Goal: Book appointment/travel/reservation

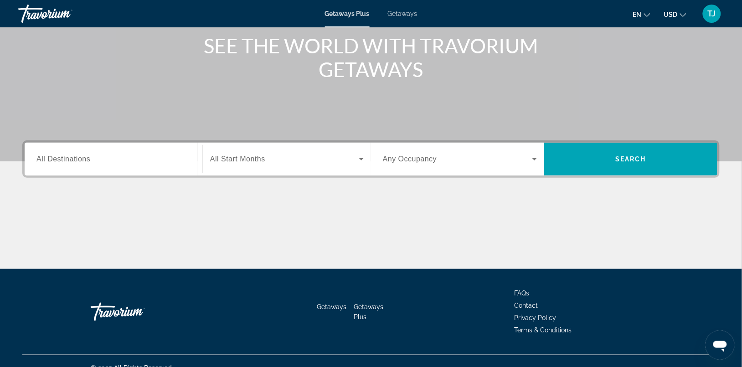
scroll to position [126, 0]
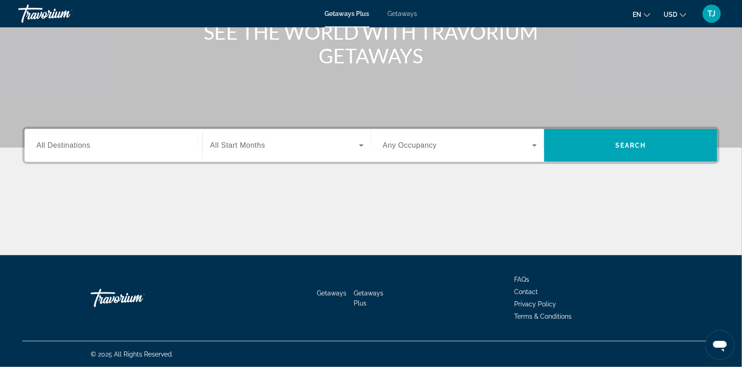
click at [49, 136] on div "Search widget" at bounding box center [113, 146] width 154 height 26
click at [55, 145] on span "All Destinations" at bounding box center [63, 145] width 54 height 8
click at [55, 145] on input "Destination All Destinations" at bounding box center [113, 145] width 154 height 11
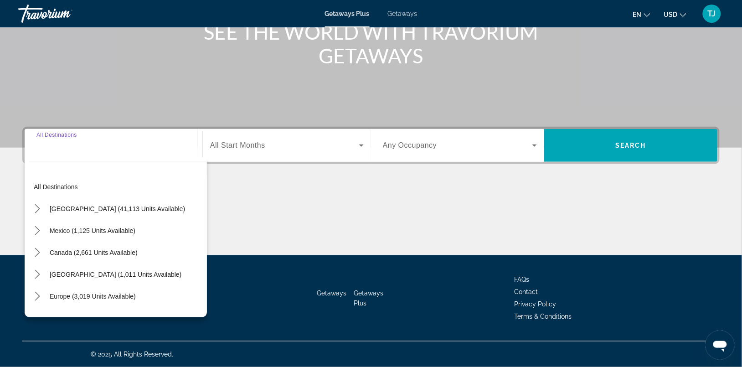
click at [103, 147] on input "Destination All Destinations" at bounding box center [113, 145] width 154 height 11
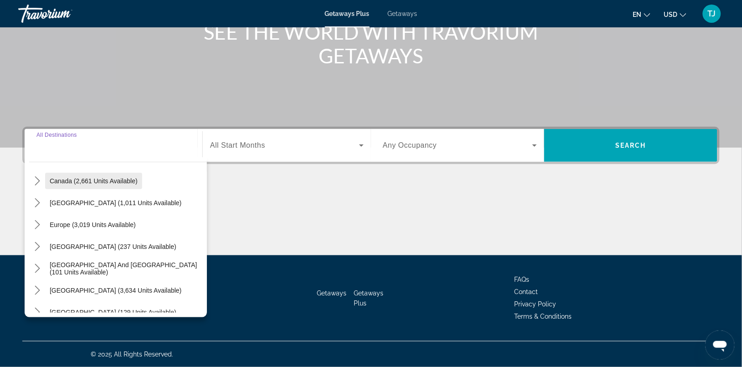
scroll to position [114, 0]
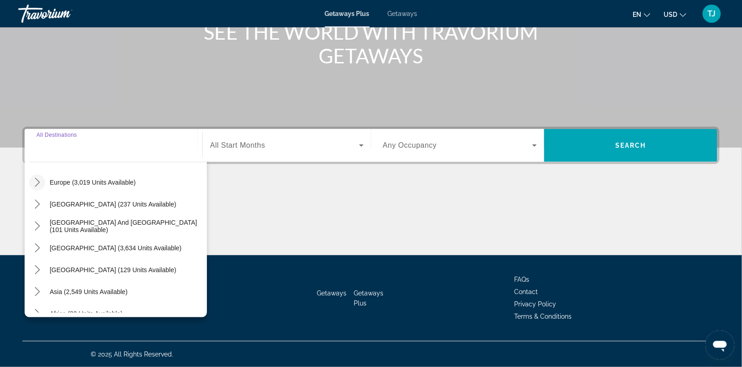
click at [36, 184] on icon "Toggle Europe (3,019 units available) submenu" at bounding box center [37, 182] width 9 height 9
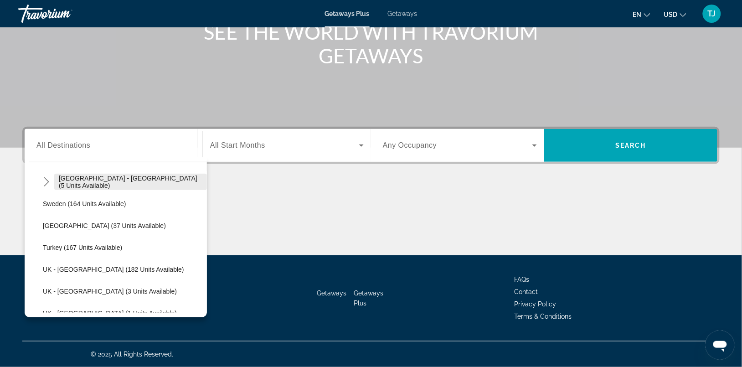
scroll to position [456, 0]
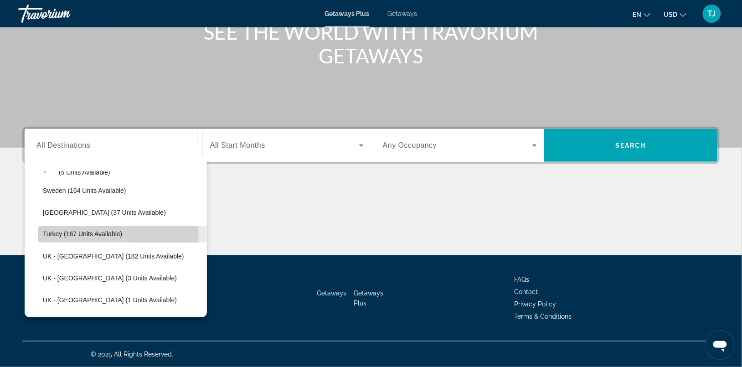
click at [49, 232] on span "Turkey (167 units available)" at bounding box center [82, 234] width 79 height 7
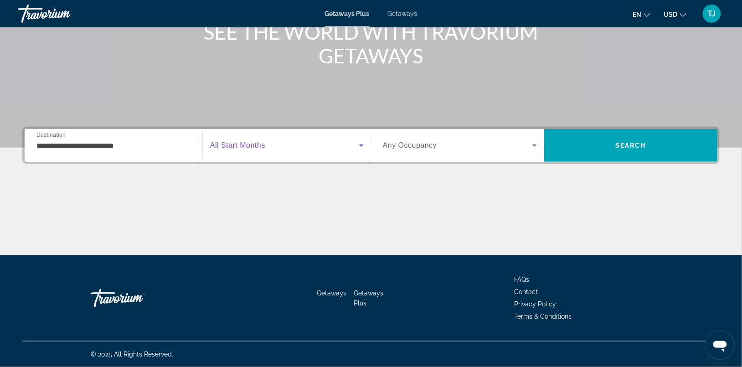
click at [363, 147] on icon "Search widget" at bounding box center [361, 145] width 11 height 11
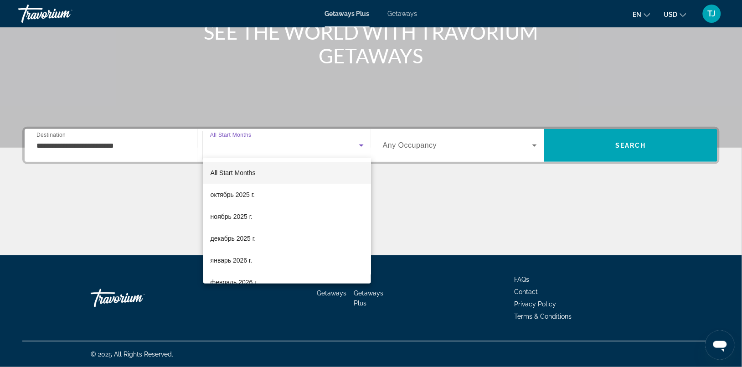
click at [146, 144] on div at bounding box center [371, 183] width 742 height 367
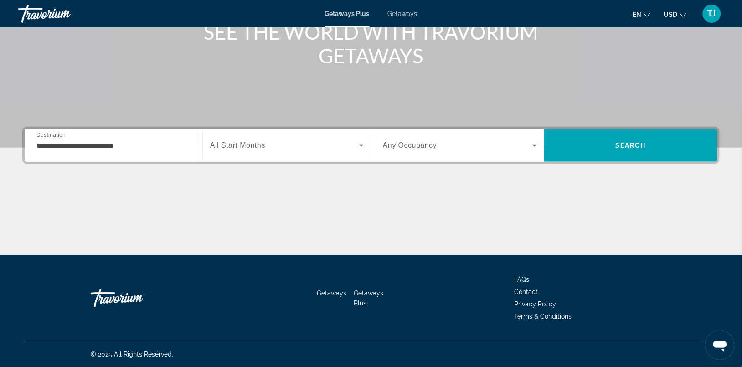
click at [142, 152] on div "**********" at bounding box center [113, 146] width 154 height 26
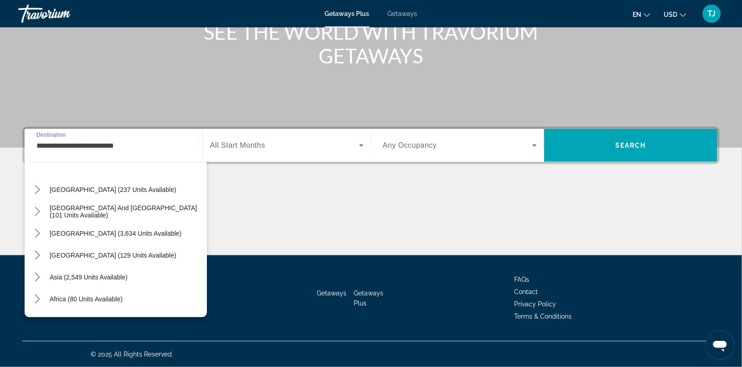
scroll to position [607, 0]
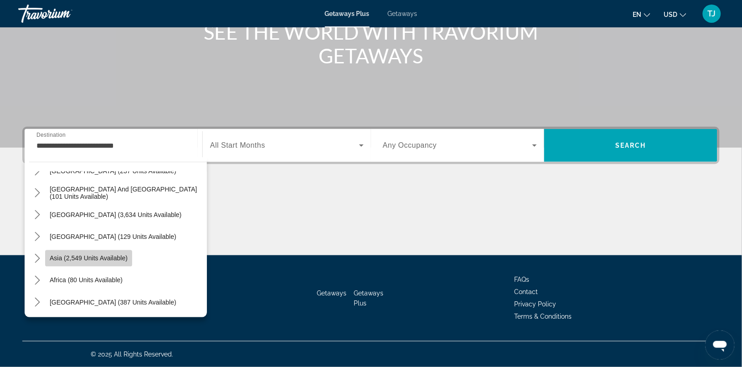
click at [59, 256] on span "Asia (2,549 units available)" at bounding box center [89, 258] width 78 height 7
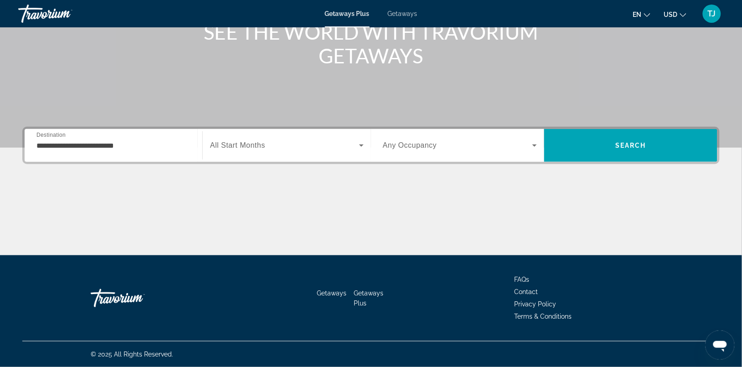
click at [129, 151] on div "**********" at bounding box center [113, 146] width 154 height 26
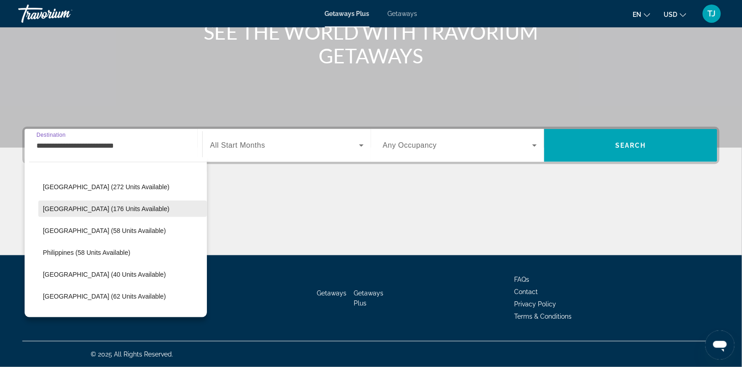
scroll to position [793, 0]
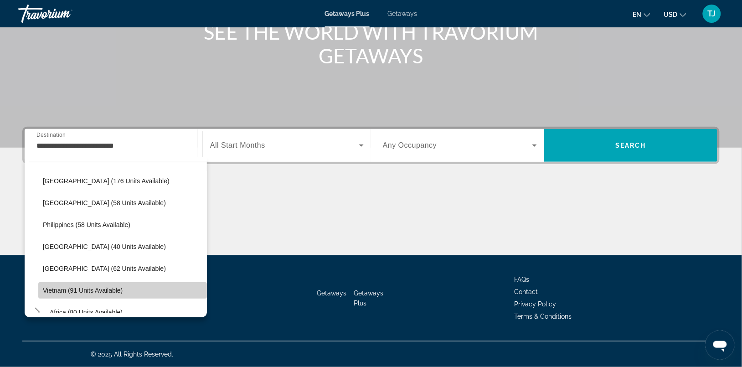
click at [129, 287] on span "Select destination: Vietnam (91 units available)" at bounding box center [122, 290] width 169 height 22
type input "**********"
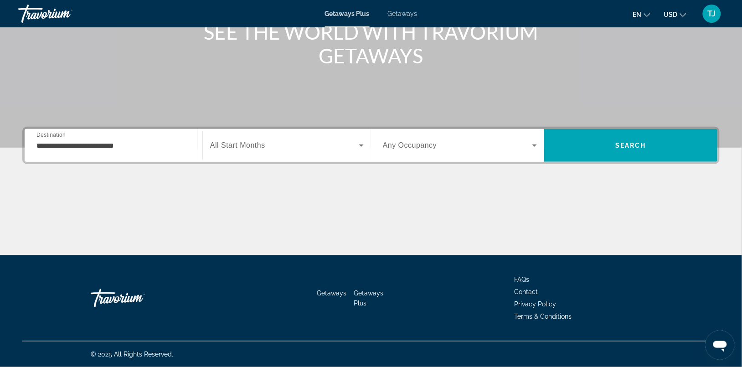
click at [352, 153] on div "Search widget" at bounding box center [287, 146] width 154 height 26
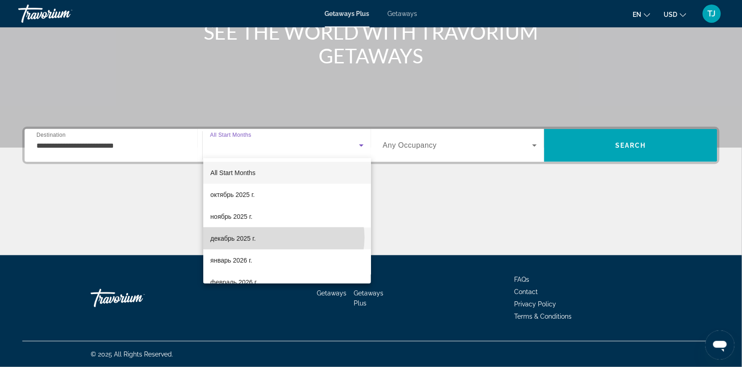
click at [283, 237] on mat-option "декабрь 2025 г." at bounding box center [287, 238] width 168 height 22
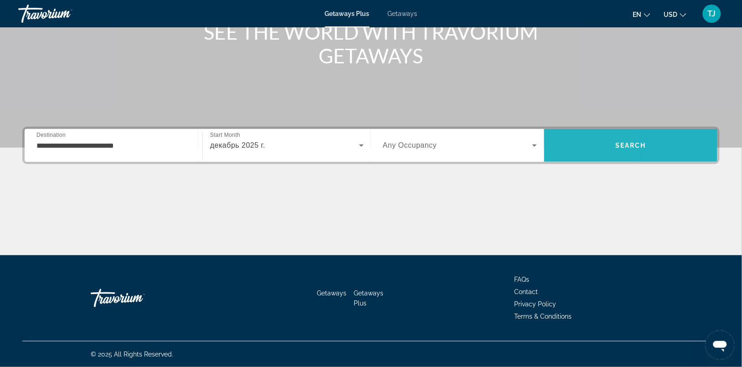
click at [563, 145] on span "Search" at bounding box center [630, 145] width 173 height 22
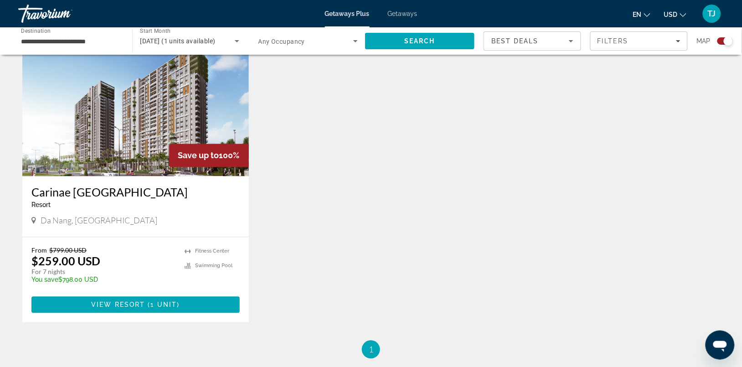
scroll to position [342, 0]
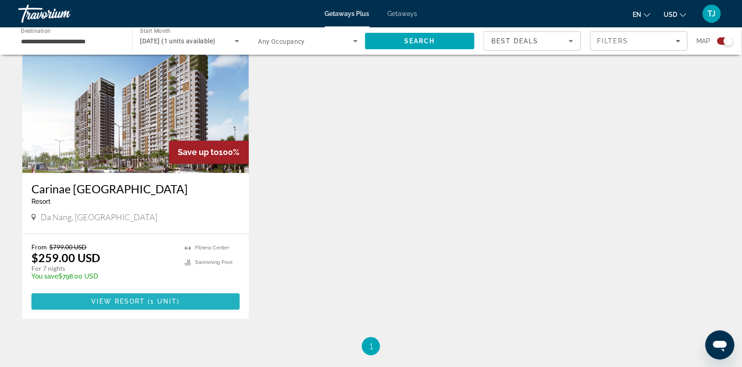
click at [110, 298] on span "View Resort" at bounding box center [118, 301] width 54 height 7
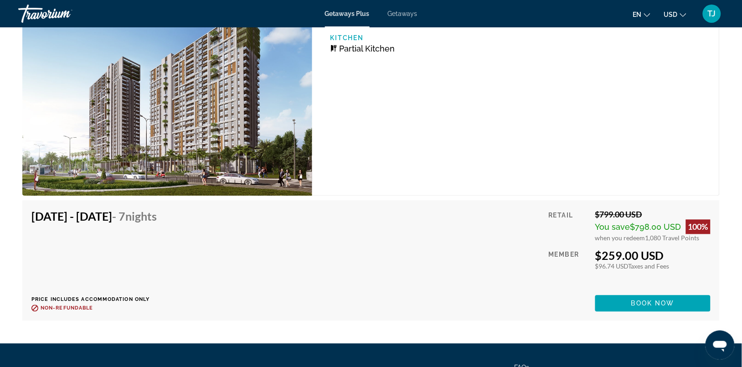
scroll to position [1474, 0]
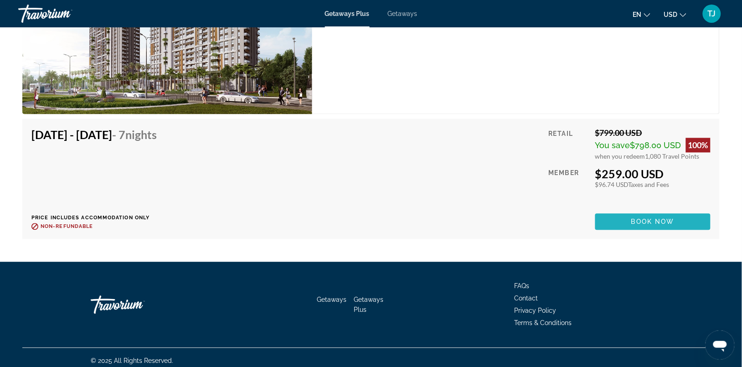
click at [613, 216] on span "Main content" at bounding box center [652, 222] width 115 height 22
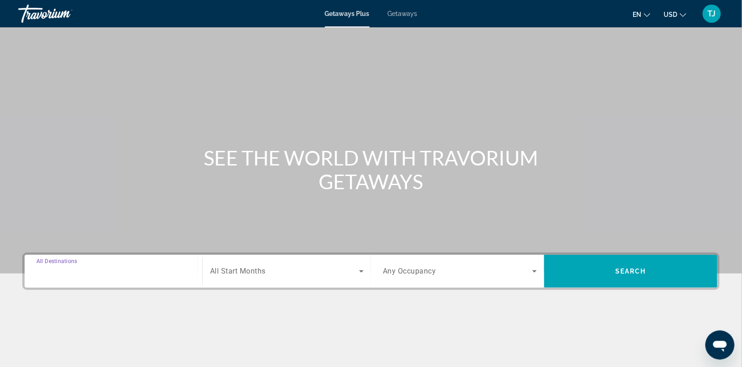
click at [98, 270] on input "Destination All Destinations" at bounding box center [113, 271] width 154 height 11
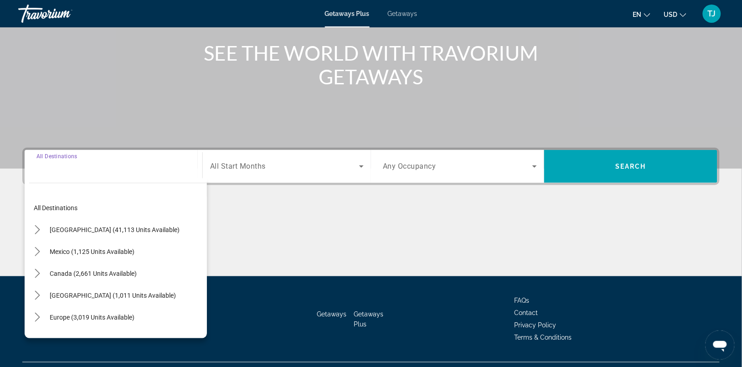
scroll to position [126, 0]
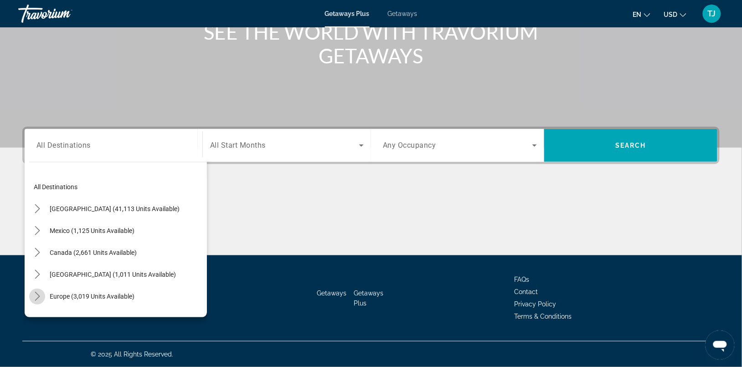
click at [41, 301] on mat-icon "Toggle Europe (3,019 units available) submenu" at bounding box center [37, 296] width 16 height 16
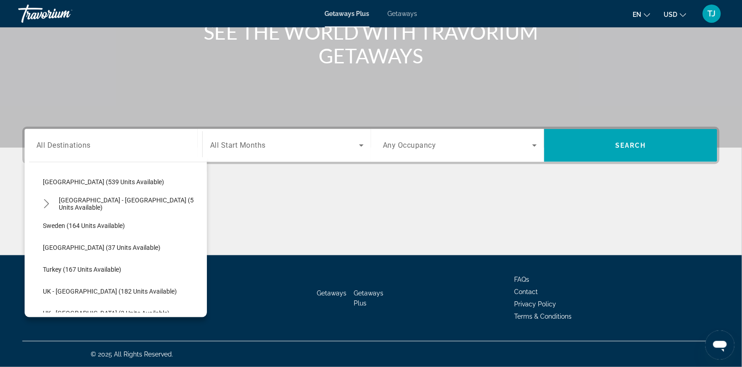
scroll to position [434, 0]
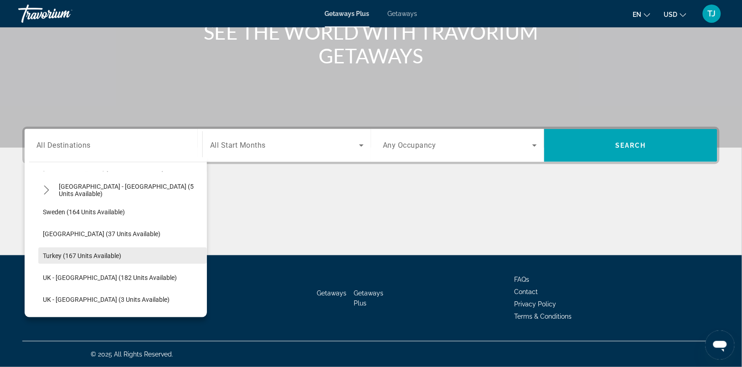
click at [110, 251] on span "Select destination: Turkey (167 units available)" at bounding box center [122, 256] width 169 height 22
type input "**********"
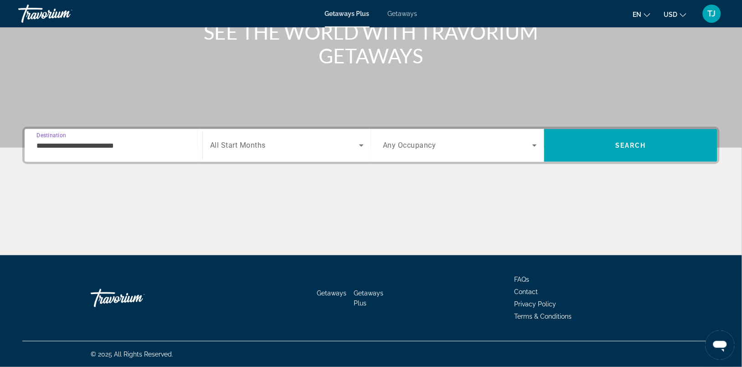
click at [247, 144] on span "All Start Months" at bounding box center [238, 145] width 56 height 9
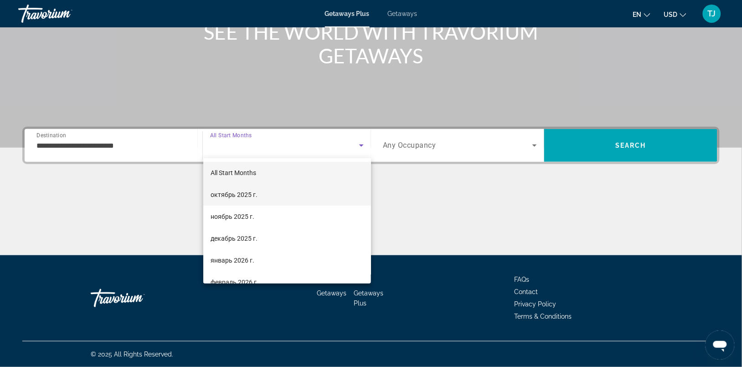
click at [244, 191] on span "октябрь 2025 г." at bounding box center [234, 194] width 47 height 11
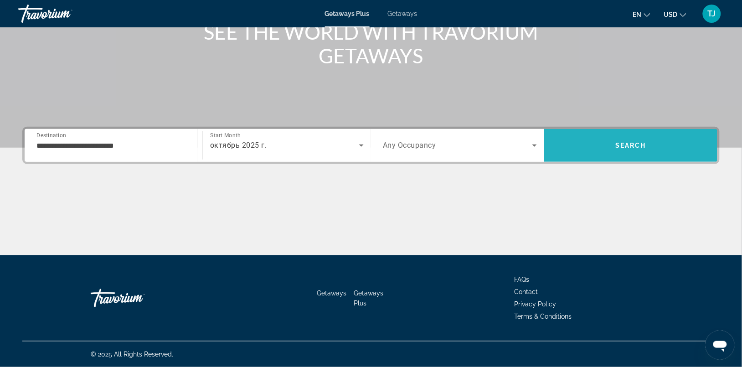
click at [644, 143] on span "Search" at bounding box center [630, 145] width 31 height 7
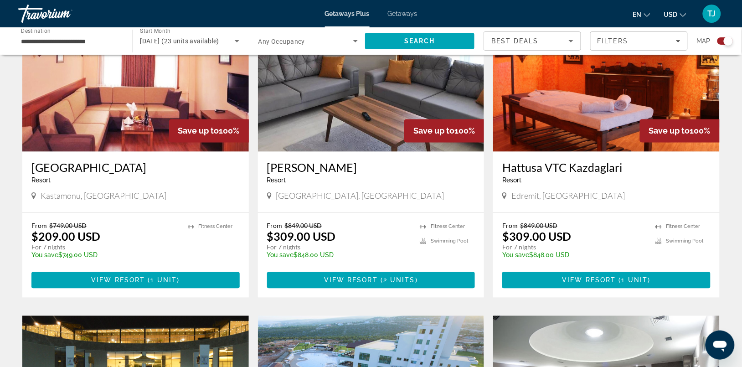
scroll to position [332, 0]
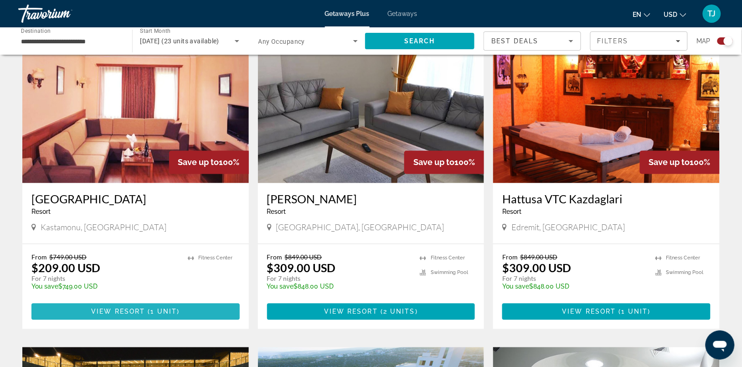
click at [74, 310] on span "Main content" at bounding box center [135, 312] width 208 height 22
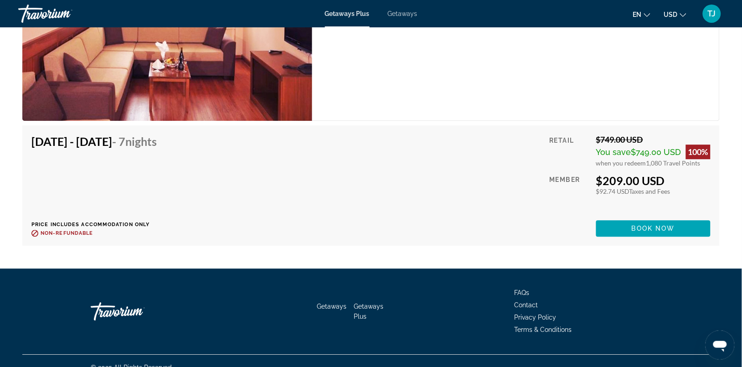
scroll to position [1595, 0]
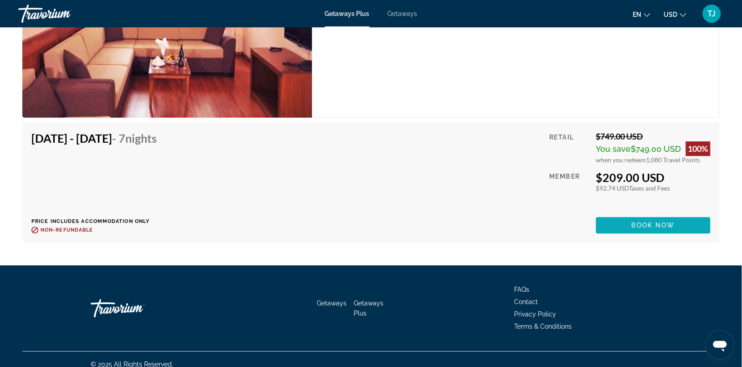
click at [652, 224] on span "Book now" at bounding box center [653, 224] width 43 height 7
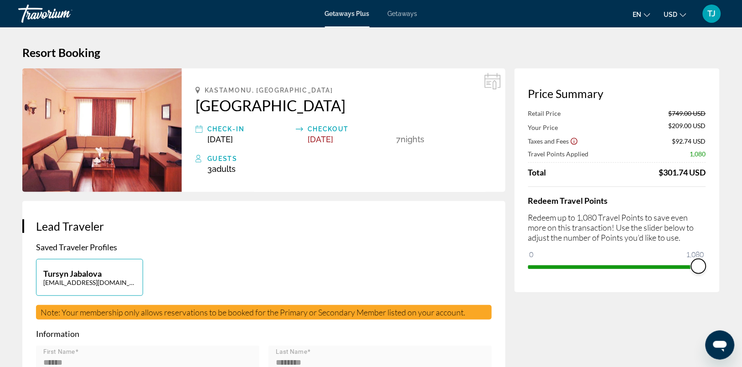
drag, startPoint x: 698, startPoint y: 266, endPoint x: 707, endPoint y: 268, distance: 9.4
click at [707, 268] on div "Price Summary Retail Price $749.00 USD Your Price $209.00 USD Taxes and Fees $9…" at bounding box center [617, 180] width 205 height 224
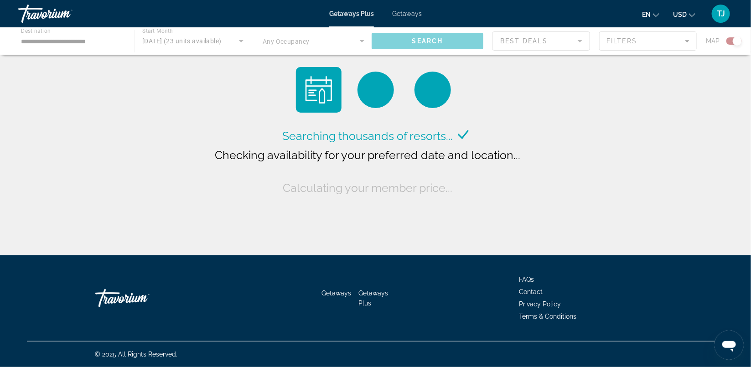
click at [172, 44] on div "Main content" at bounding box center [375, 40] width 751 height 27
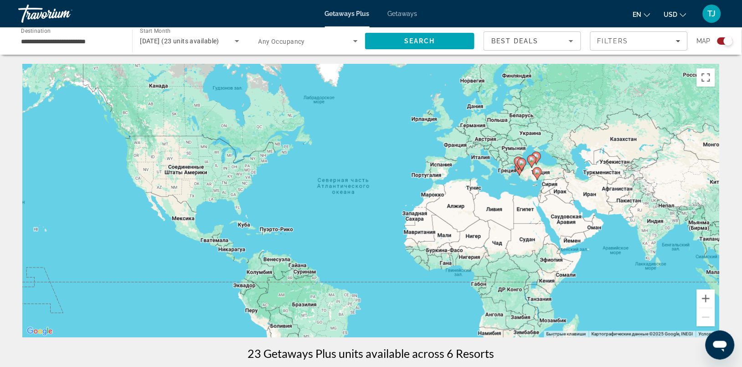
click at [175, 42] on span "[DATE] (23 units available)" at bounding box center [179, 40] width 79 height 7
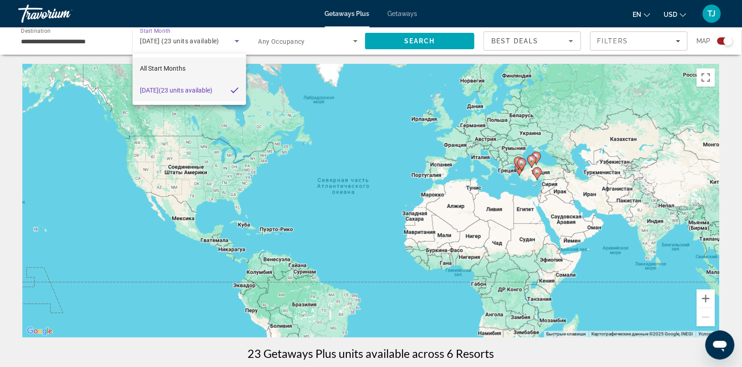
click at [150, 59] on mat-option "All Start Months" at bounding box center [189, 68] width 113 height 22
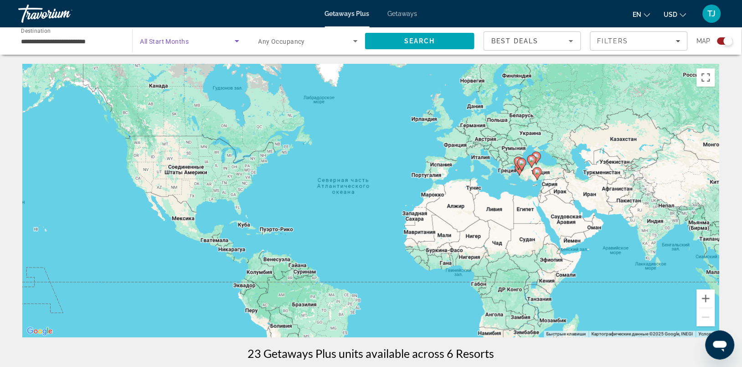
click at [236, 42] on icon "Search widget" at bounding box center [237, 41] width 5 height 2
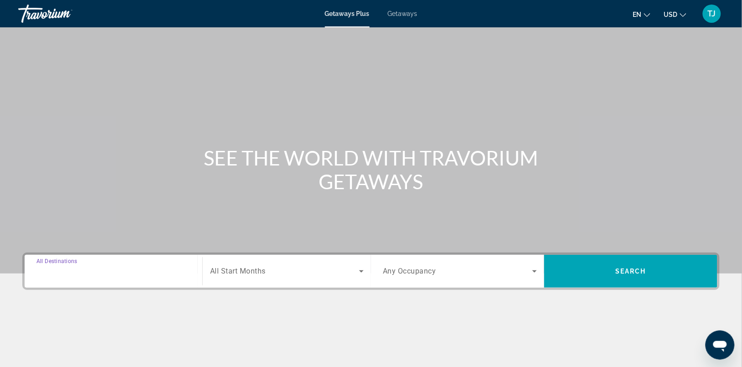
click at [57, 275] on input "Destination All Destinations" at bounding box center [113, 271] width 154 height 11
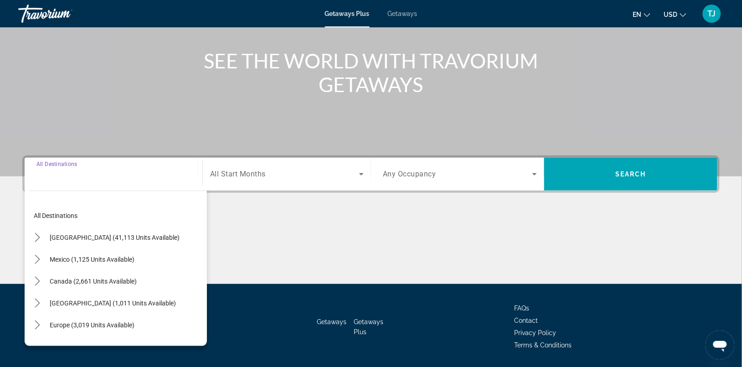
scroll to position [126, 0]
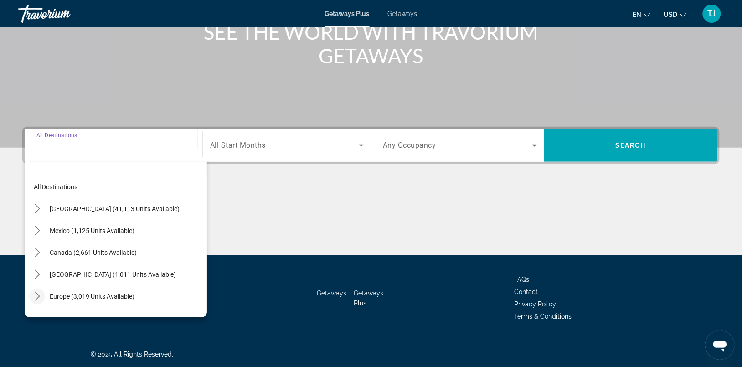
click at [33, 299] on icon "Toggle Europe (3,019 units available) submenu" at bounding box center [37, 296] width 9 height 9
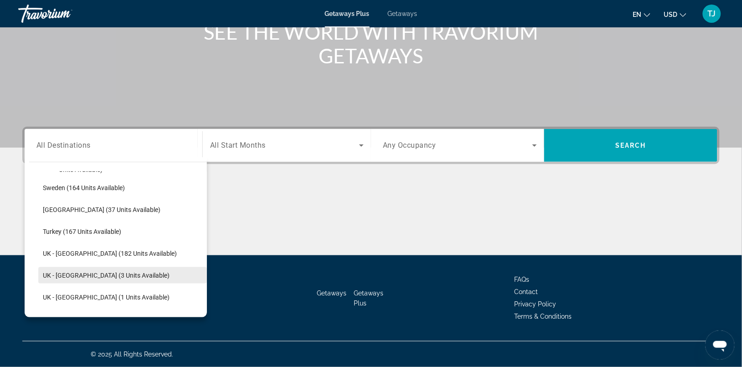
scroll to position [456, 0]
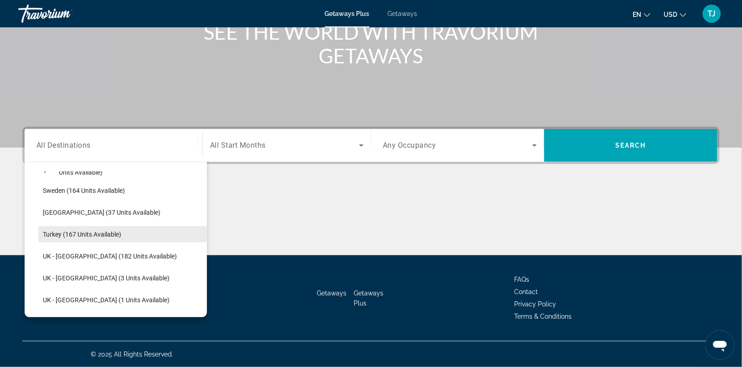
click at [74, 233] on span "Turkey (167 units available)" at bounding box center [82, 234] width 78 height 7
type input "**********"
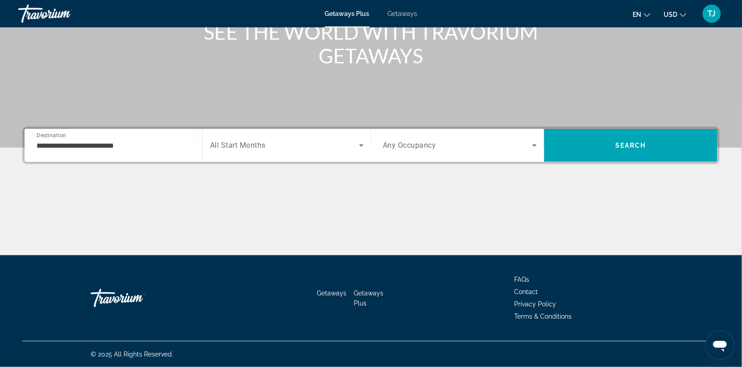
click at [333, 138] on div "Search widget" at bounding box center [287, 146] width 154 height 26
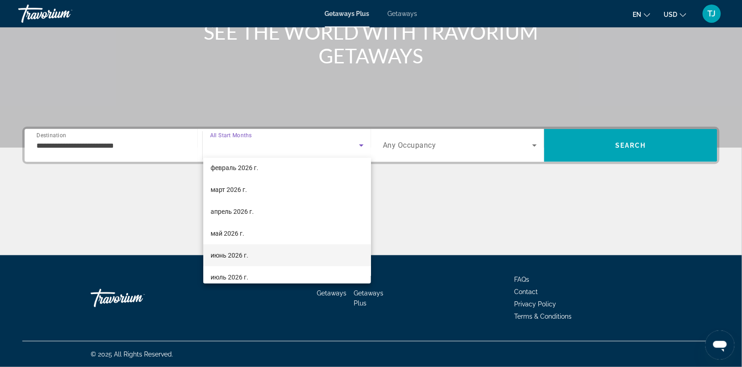
scroll to position [114, 0]
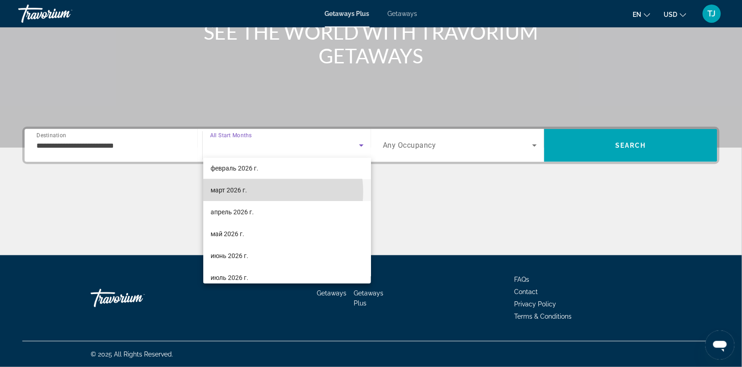
click at [257, 192] on mat-option "март 2026 г." at bounding box center [287, 190] width 168 height 22
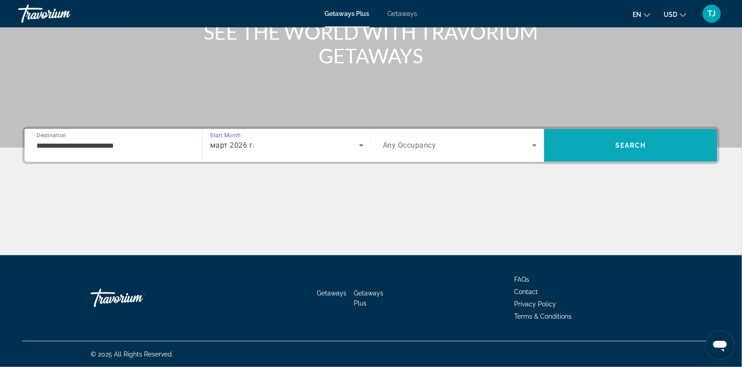
click at [662, 146] on span "Search" at bounding box center [630, 145] width 173 height 22
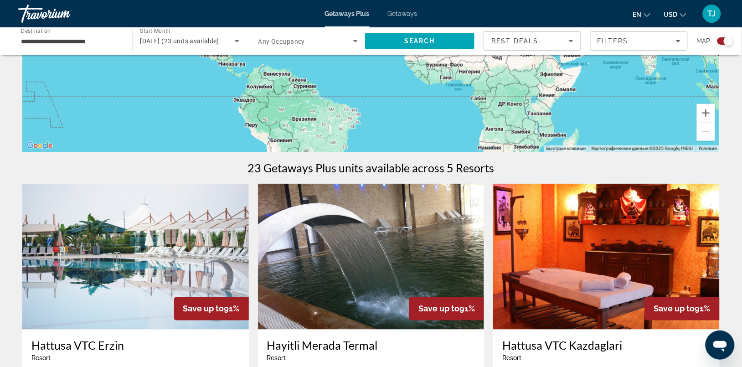
scroll to position [57, 0]
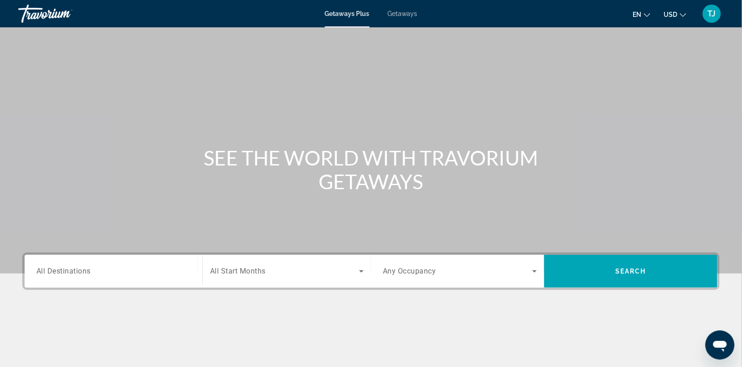
click at [51, 270] on span "All Destinations" at bounding box center [63, 271] width 54 height 9
click at [51, 270] on input "Destination All Destinations" at bounding box center [113, 271] width 154 height 11
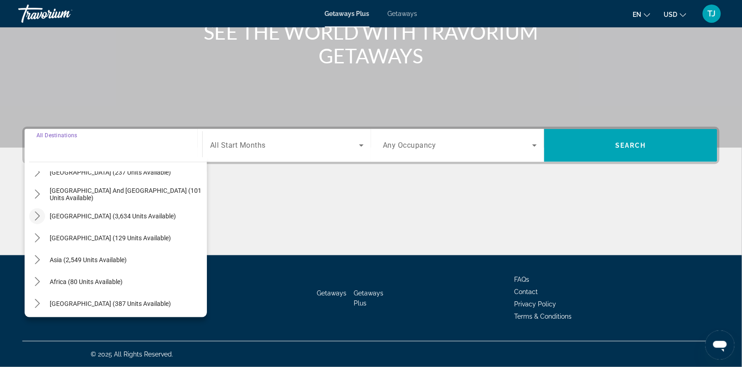
scroll to position [147, 0]
click at [37, 261] on icon "Toggle Asia (2,549 units available) submenu" at bounding box center [37, 258] width 9 height 9
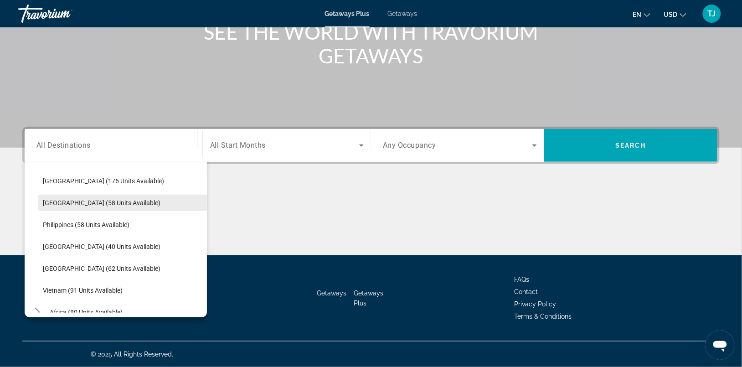
scroll to position [337, 0]
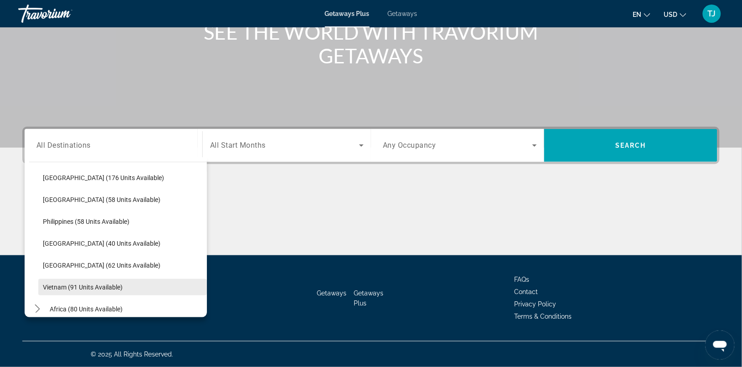
click at [140, 285] on span "Select destination: Vietnam (91 units available)" at bounding box center [122, 287] width 169 height 22
type input "**********"
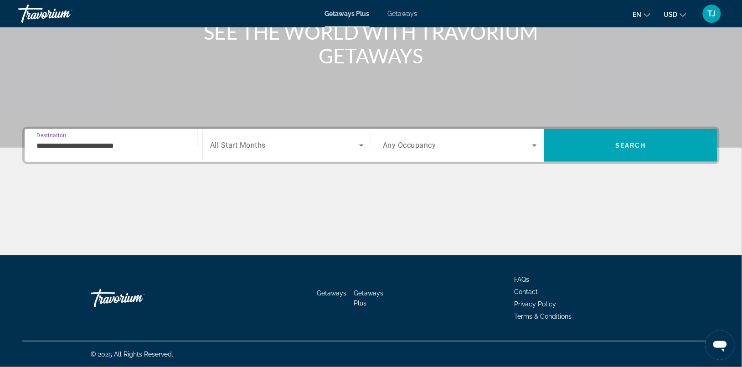
click at [232, 147] on span "All Start Months" at bounding box center [238, 145] width 56 height 9
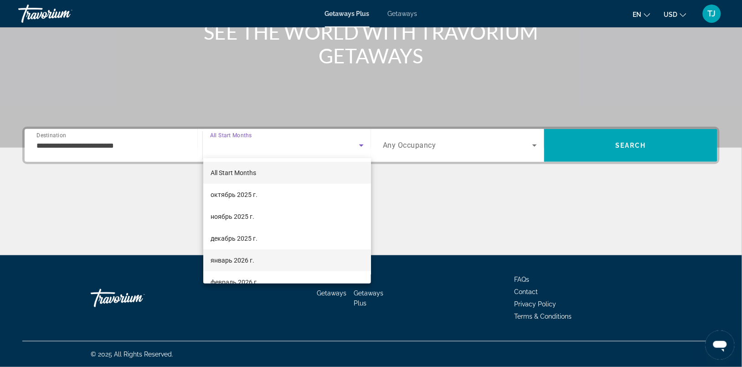
click at [242, 261] on span "январь 2026 г." at bounding box center [233, 260] width 44 height 11
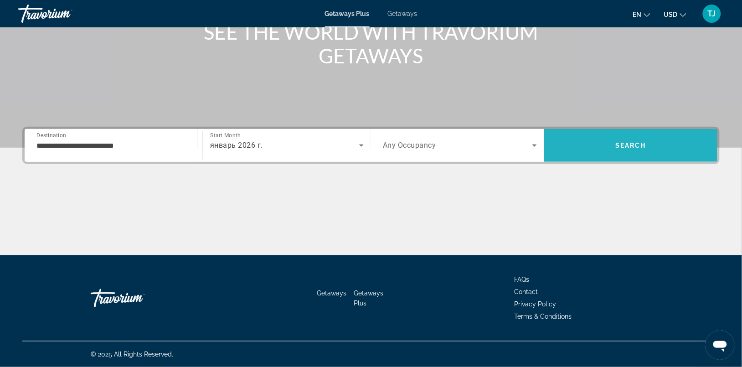
click at [623, 143] on span "Search" at bounding box center [630, 145] width 31 height 7
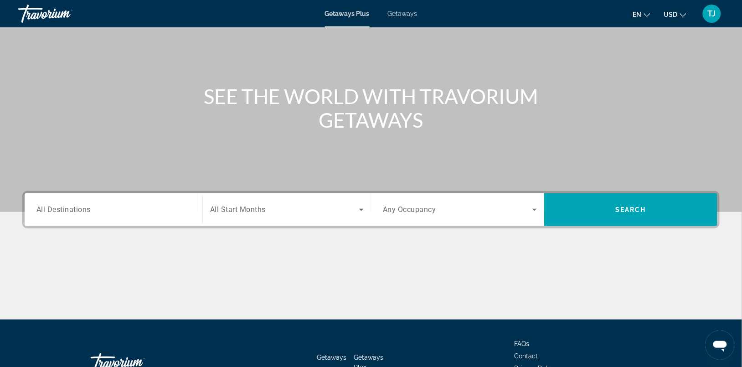
scroll to position [114, 0]
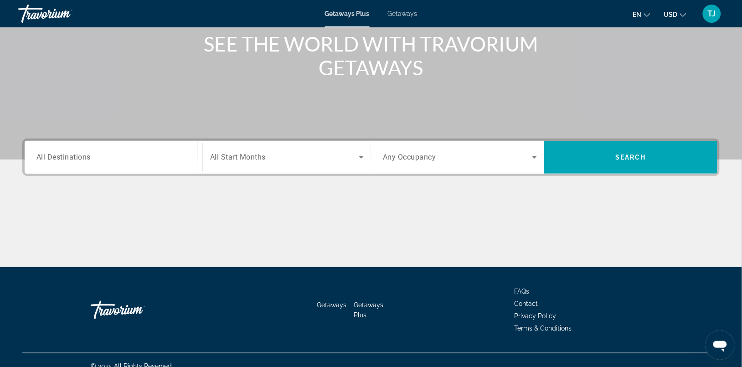
click at [34, 154] on div "Destination All Destinations" at bounding box center [113, 157] width 169 height 26
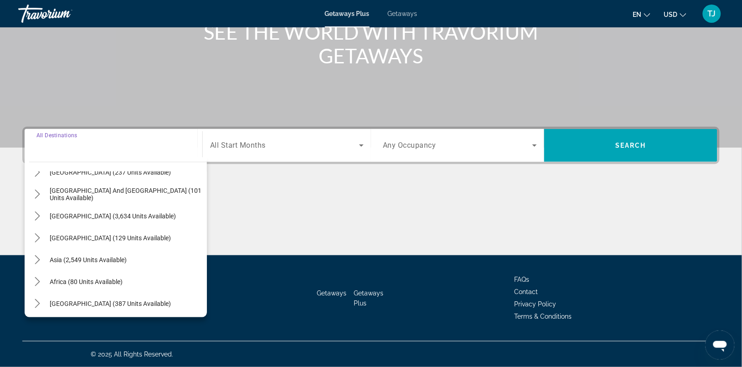
scroll to position [147, 0]
click at [34, 303] on icon "Toggle Middle East (387 units available) submenu" at bounding box center [37, 302] width 9 height 9
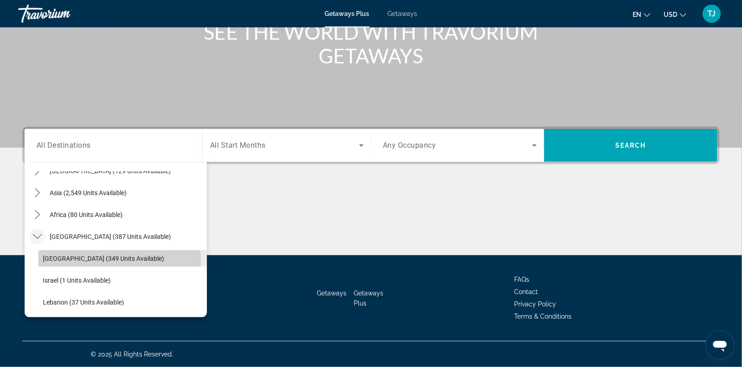
click at [119, 260] on span "Select destination: Egypt (349 units available)" at bounding box center [122, 258] width 169 height 22
type input "**********"
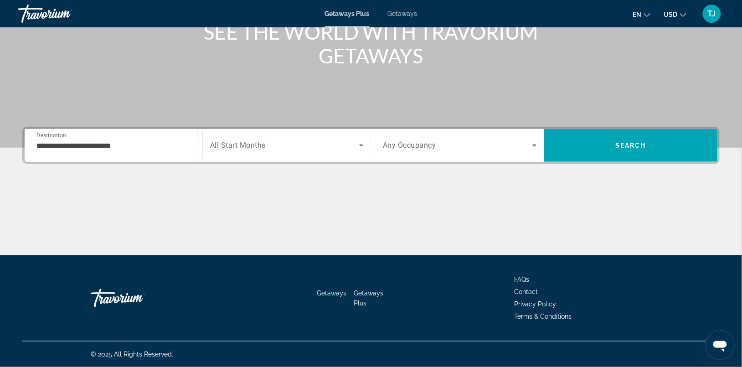
click at [318, 156] on div "Search widget" at bounding box center [287, 146] width 154 height 26
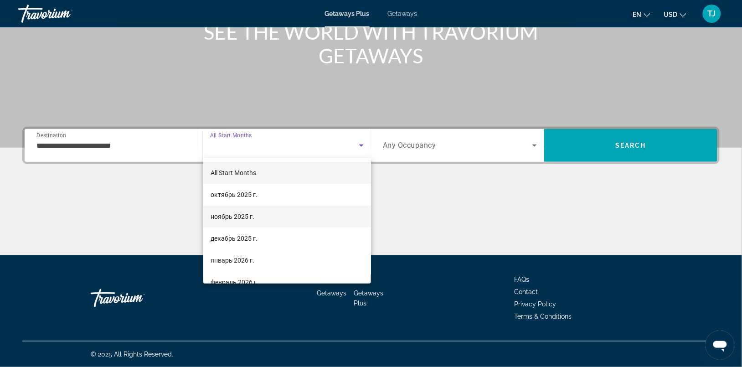
click at [273, 218] on mat-option "ноябрь 2025 г." at bounding box center [287, 217] width 168 height 22
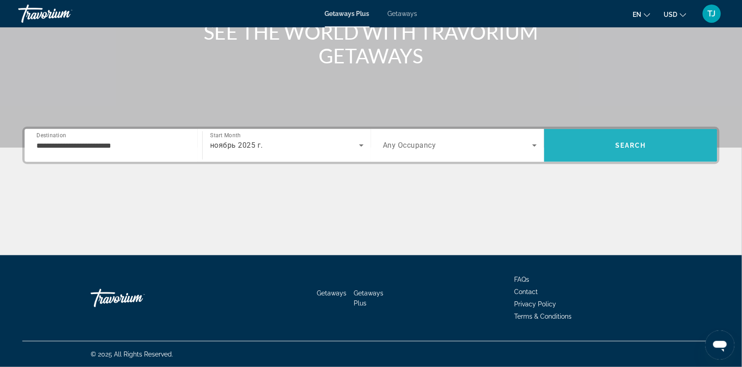
click at [623, 142] on span "Search" at bounding box center [630, 145] width 31 height 7
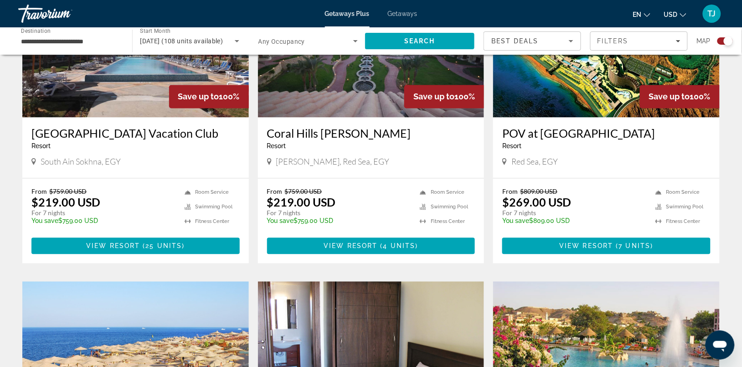
scroll to position [399, 0]
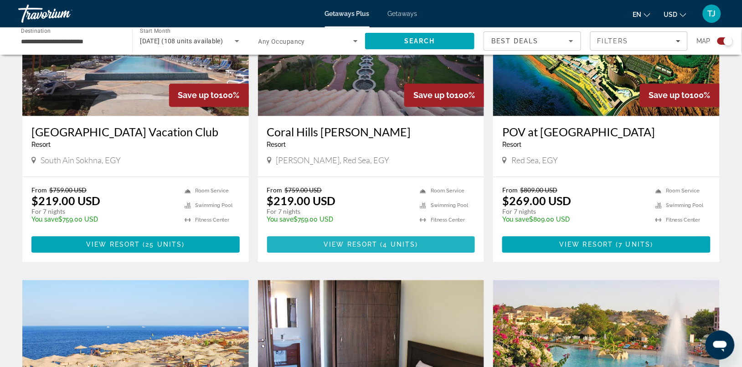
click at [357, 245] on span "View Resort" at bounding box center [351, 244] width 54 height 7
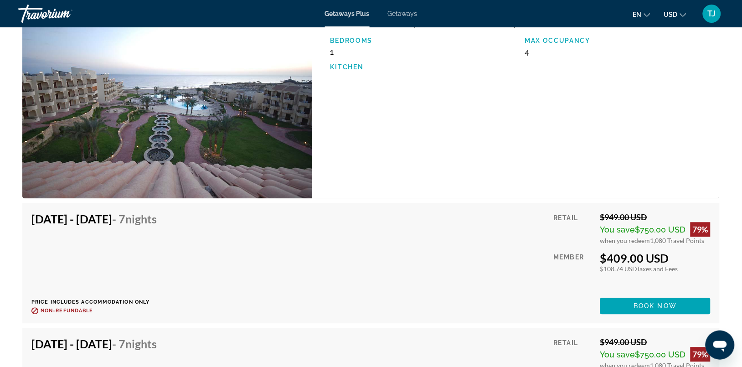
scroll to position [1595, 0]
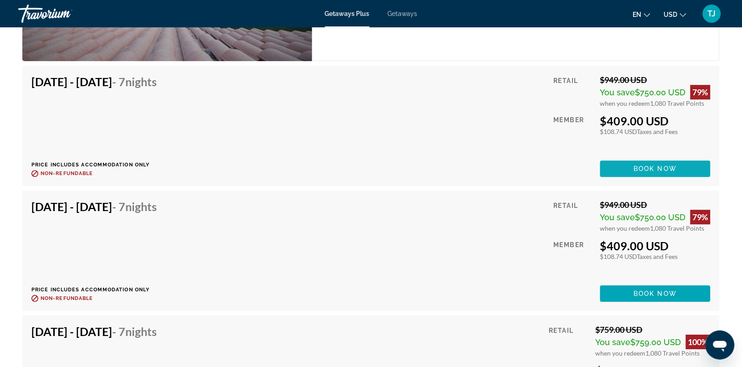
click at [608, 170] on span "Main content" at bounding box center [655, 169] width 110 height 22
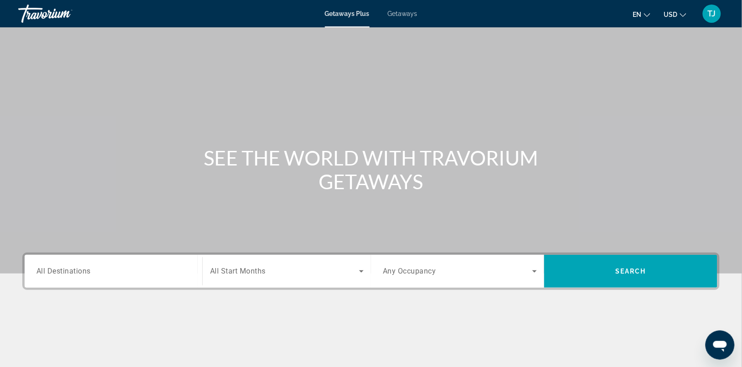
click at [74, 274] on span "All Destinations" at bounding box center [63, 271] width 54 height 9
click at [74, 274] on input "Destination All Destinations" at bounding box center [113, 271] width 154 height 11
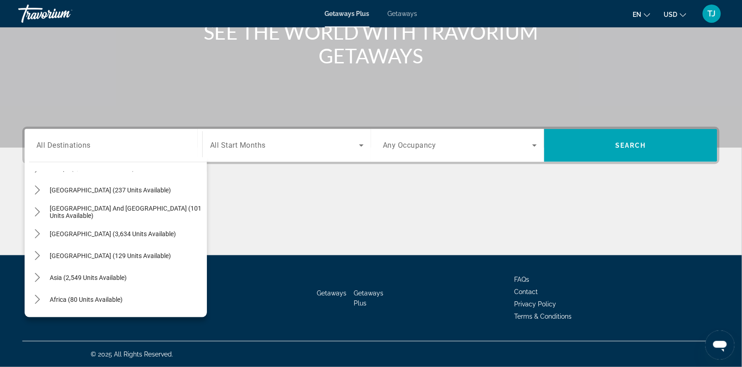
scroll to position [147, 0]
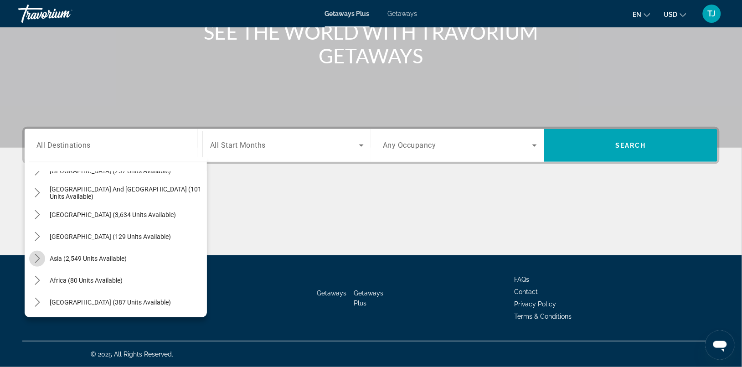
click at [36, 261] on icon "Toggle Asia (2,549 units available) submenu" at bounding box center [37, 258] width 5 height 9
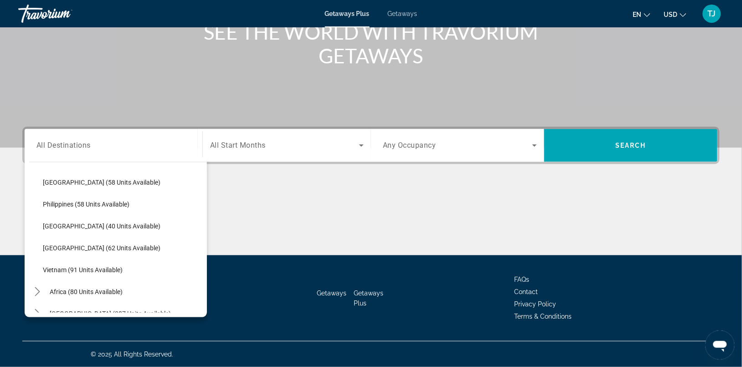
scroll to position [366, 0]
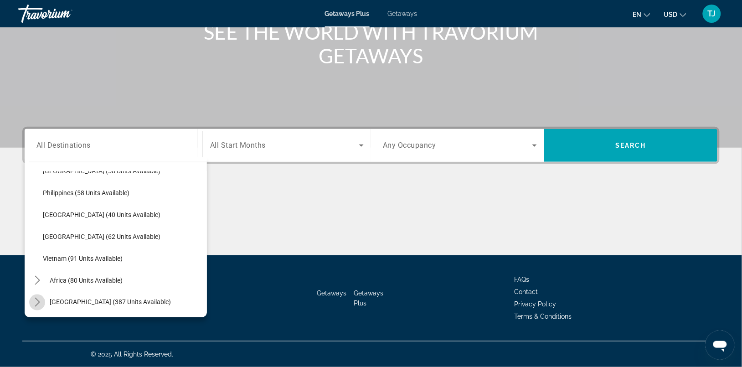
click at [38, 302] on icon "Toggle Middle East (387 units available) submenu" at bounding box center [37, 302] width 9 height 9
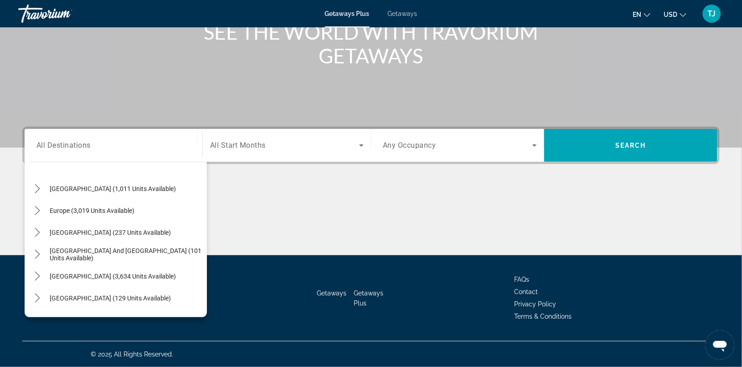
scroll to position [0, 0]
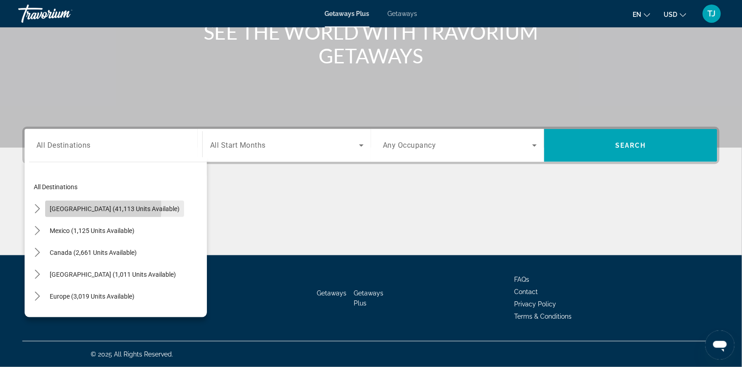
click at [62, 208] on span "[GEOGRAPHIC_DATA] (41,113 units available)" at bounding box center [115, 208] width 130 height 7
type input "**********"
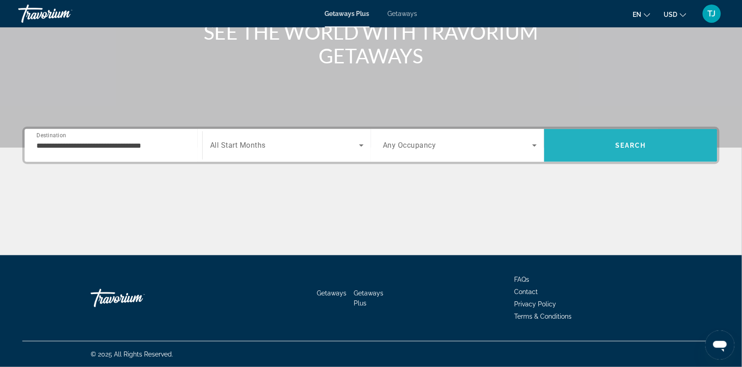
click at [671, 139] on span "Search" at bounding box center [630, 145] width 173 height 22
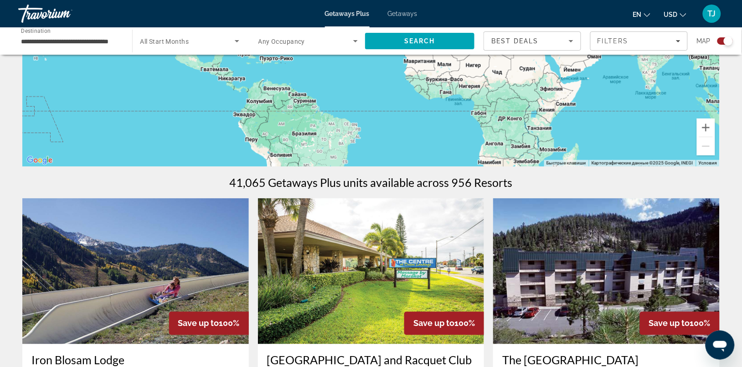
scroll to position [114, 0]
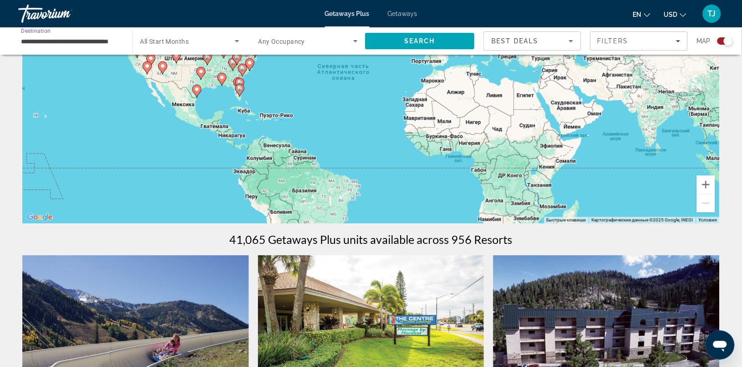
click at [64, 42] on input "**********" at bounding box center [70, 41] width 99 height 11
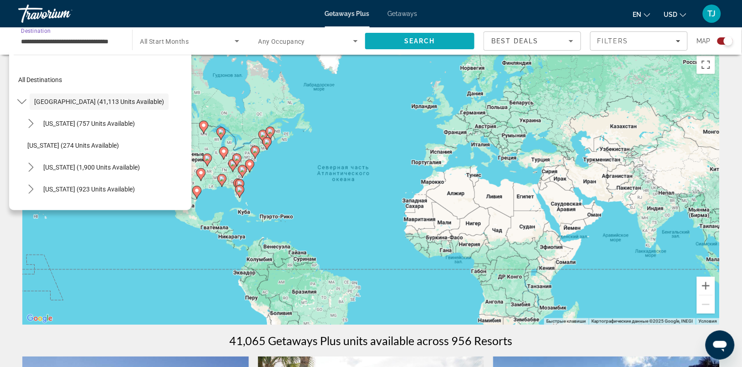
scroll to position [0, 0]
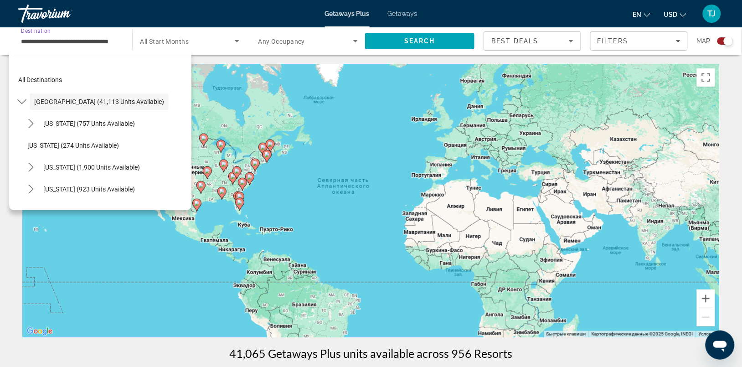
click at [395, 12] on span "Getaways" at bounding box center [403, 13] width 30 height 7
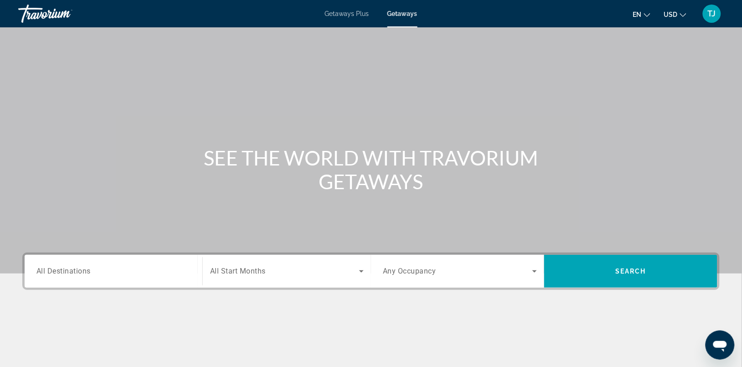
scroll to position [114, 0]
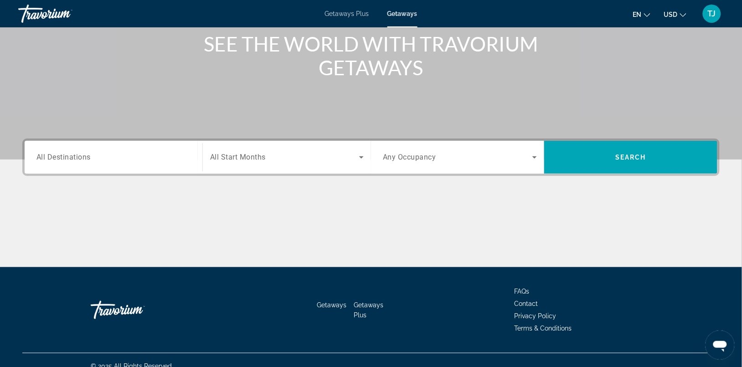
click at [51, 160] on span "All Destinations" at bounding box center [63, 157] width 54 height 9
click at [51, 160] on input "Destination All Destinations" at bounding box center [113, 157] width 154 height 11
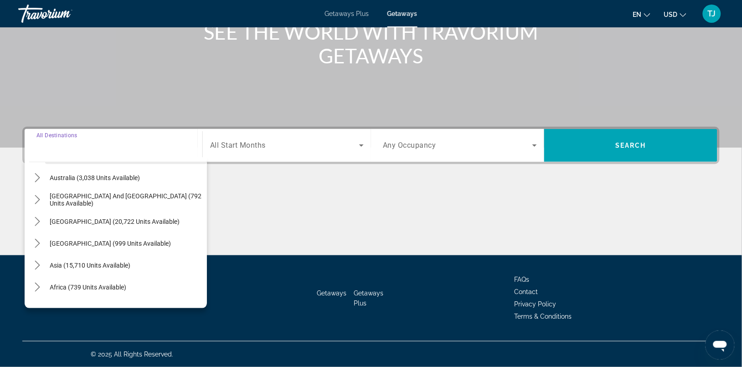
scroll to position [147, 0]
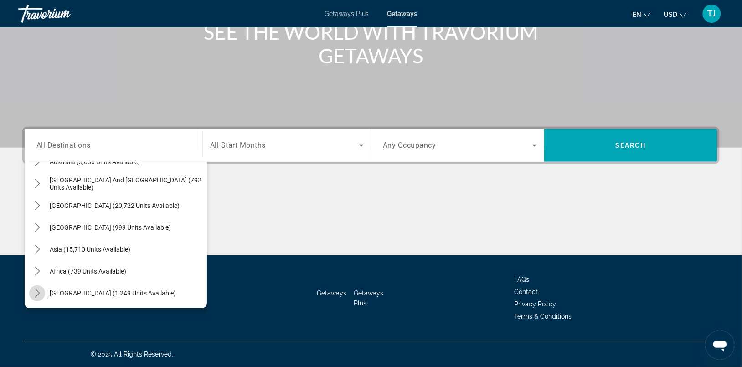
click at [36, 293] on icon "Toggle Middle East (1,249 units available) submenu" at bounding box center [37, 292] width 9 height 9
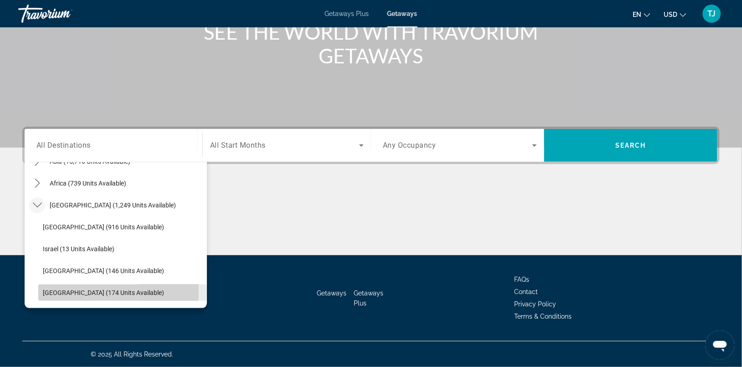
click at [53, 291] on span "[GEOGRAPHIC_DATA] (174 units available)" at bounding box center [103, 292] width 121 height 7
type input "**********"
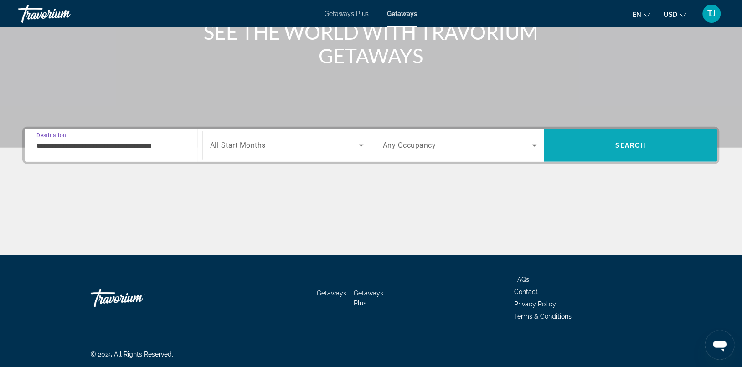
click at [673, 147] on span "Search" at bounding box center [630, 145] width 173 height 22
